Goal: Transaction & Acquisition: Purchase product/service

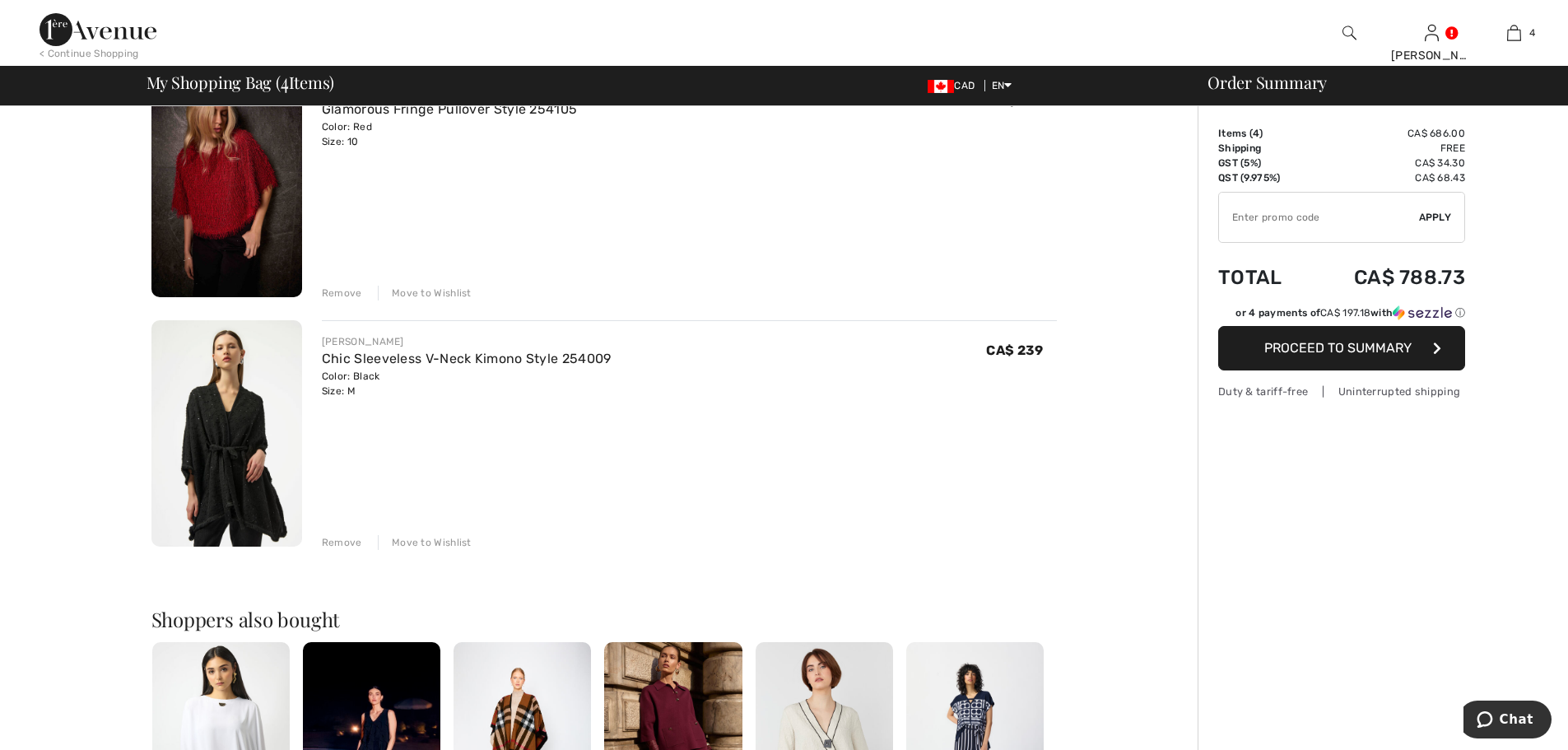
scroll to position [703, 0]
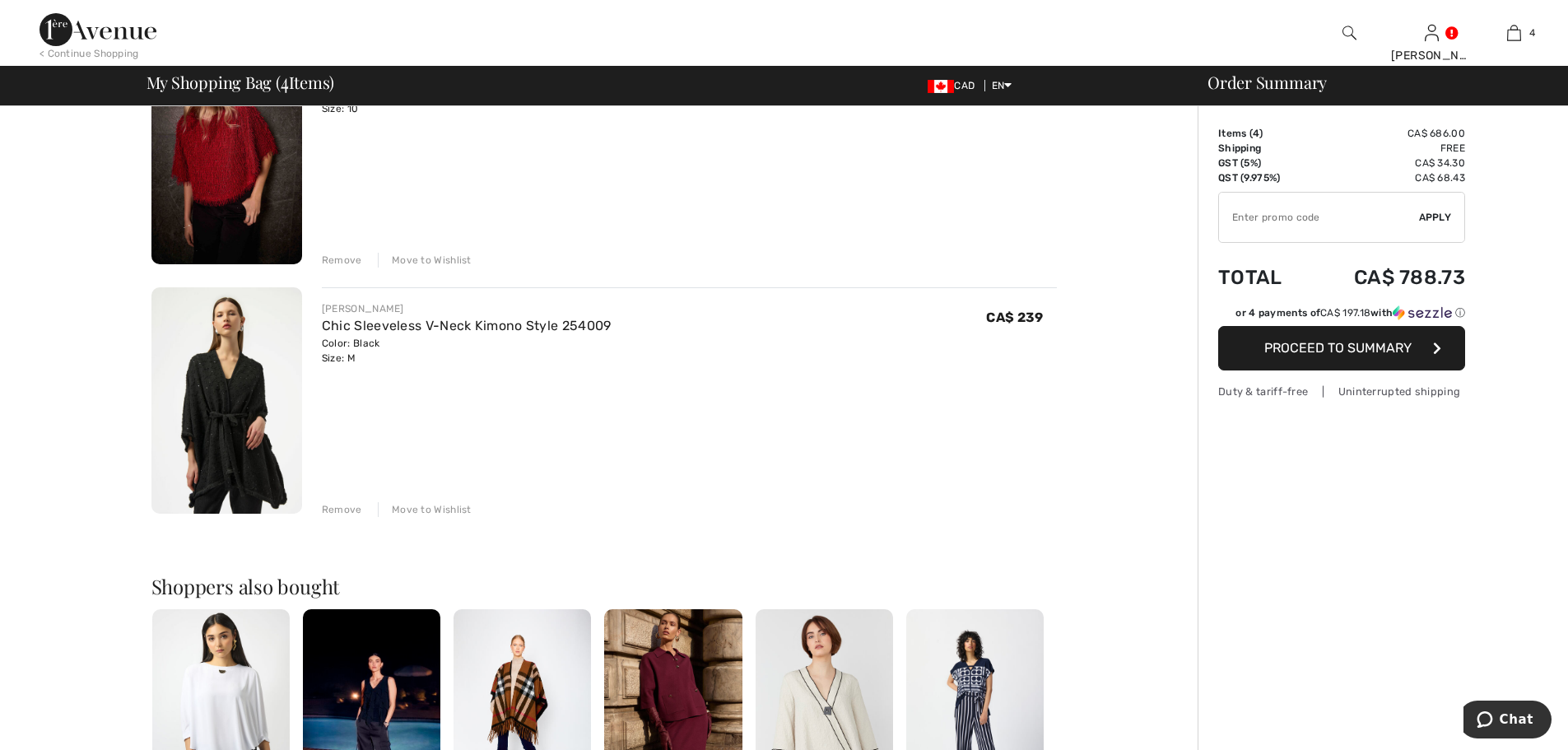
click at [1301, 223] on input "TEXT" at bounding box center [1319, 217] width 200 height 49
type input "GC005081428"
click at [1437, 218] on span "Apply" at bounding box center [1436, 217] width 33 height 15
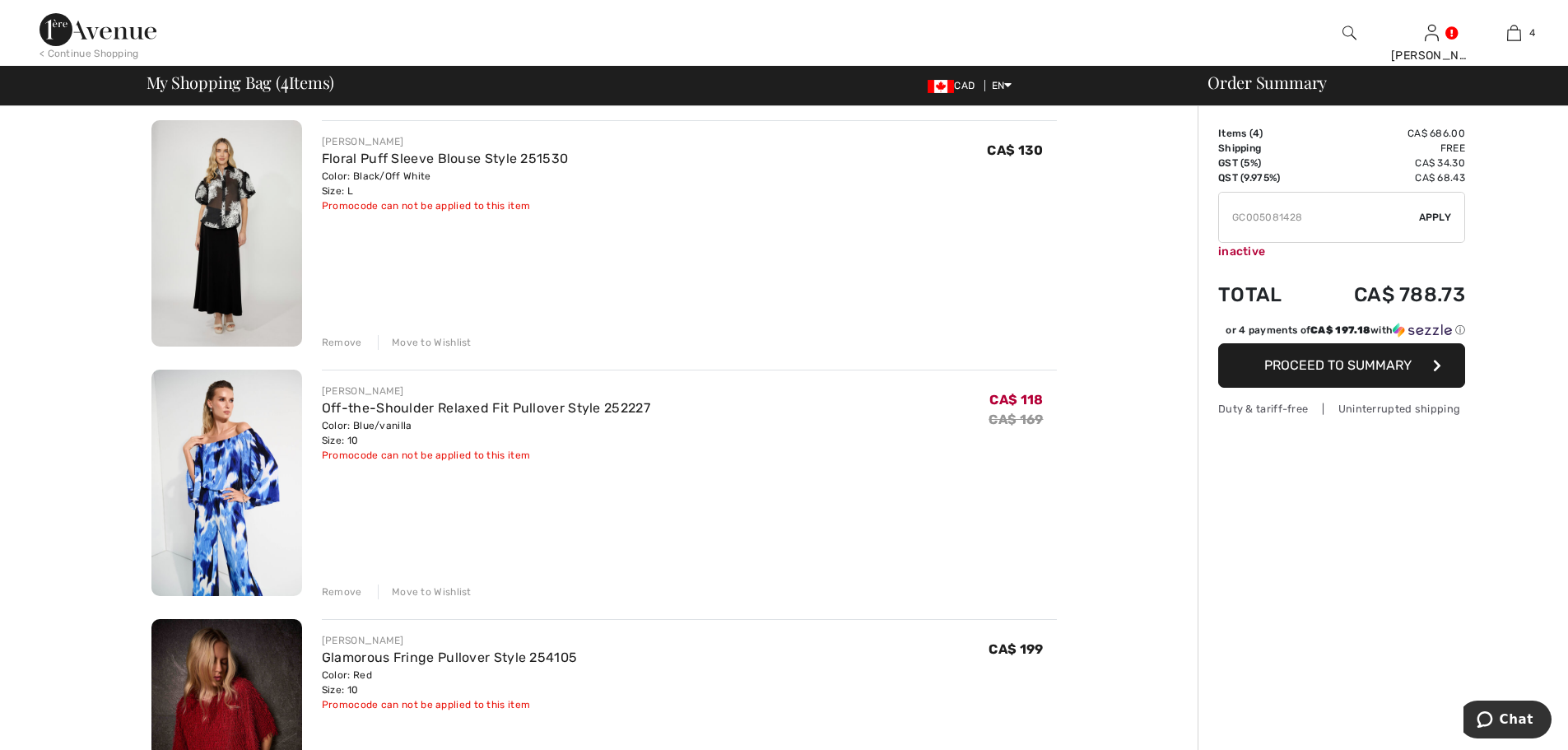
scroll to position [110, 0]
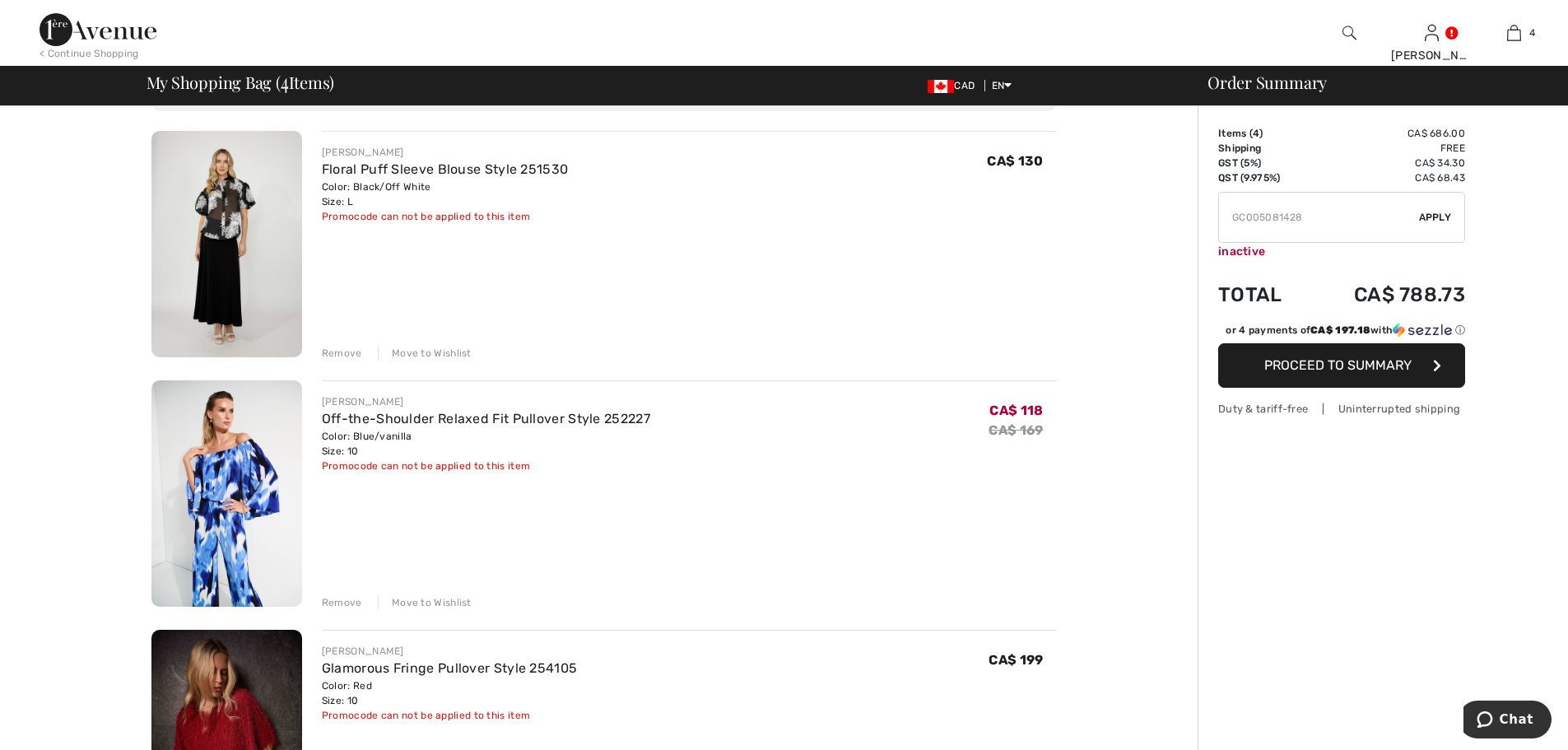
click at [343, 352] on div "Remove" at bounding box center [342, 353] width 40 height 15
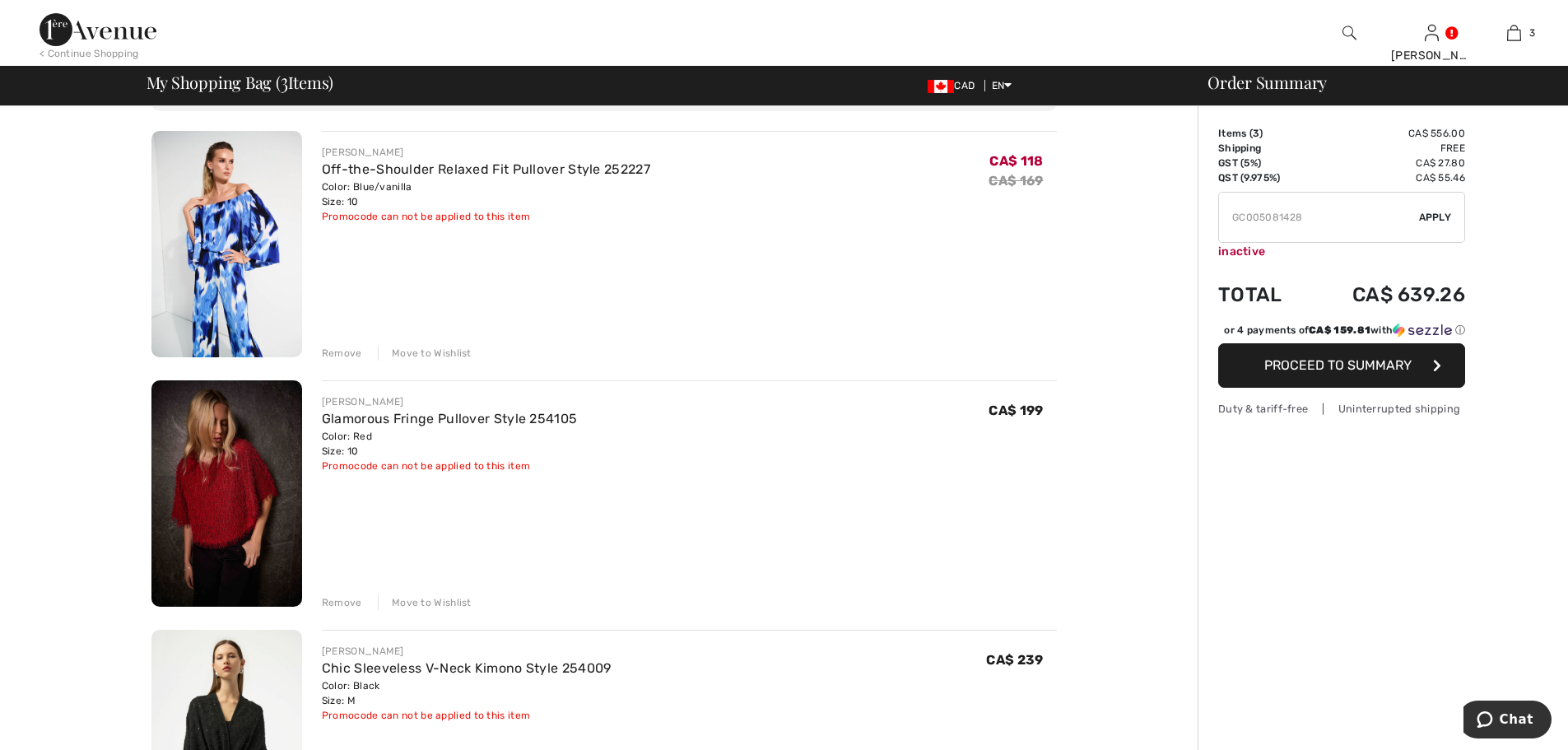
click at [1372, 368] on span "Proceed to Summary" at bounding box center [1338, 366] width 147 height 16
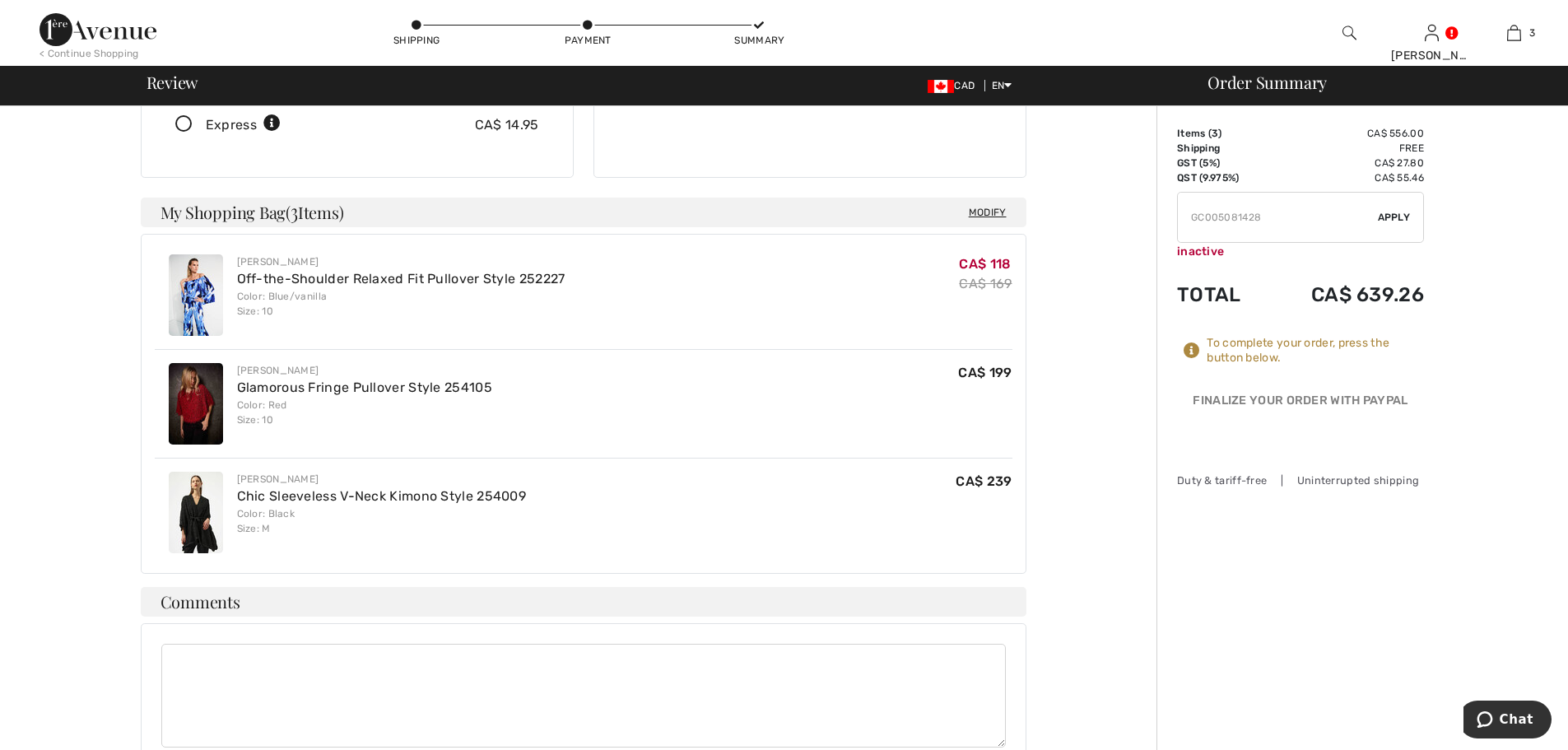
scroll to position [395, 0]
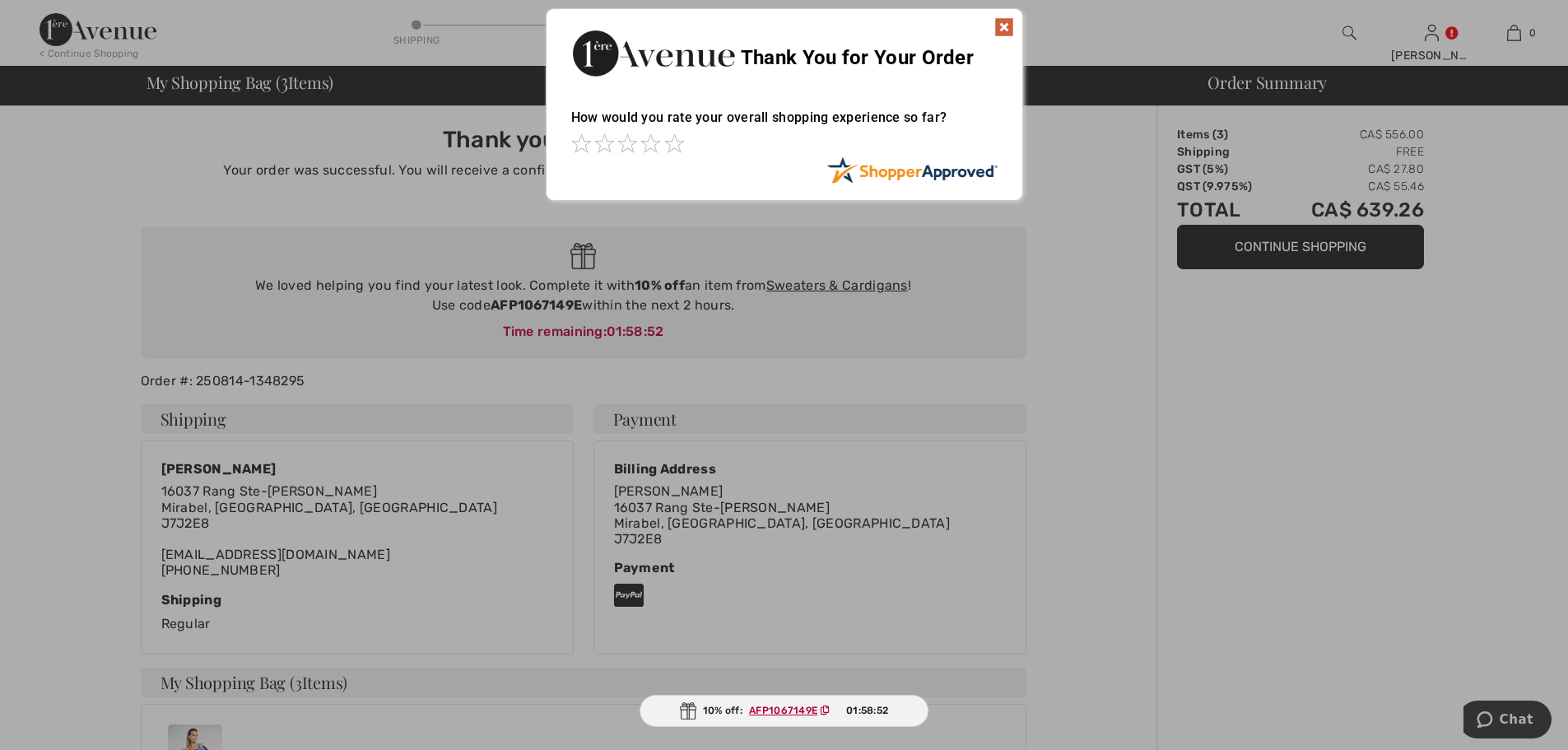
click at [1006, 28] on img at bounding box center [1004, 28] width 20 height 20
